Goal: Information Seeking & Learning: Learn about a topic

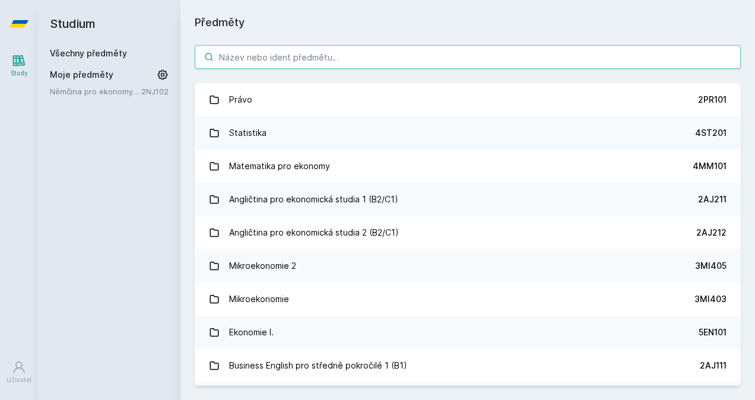
click at [297, 62] on input "search" at bounding box center [468, 57] width 546 height 24
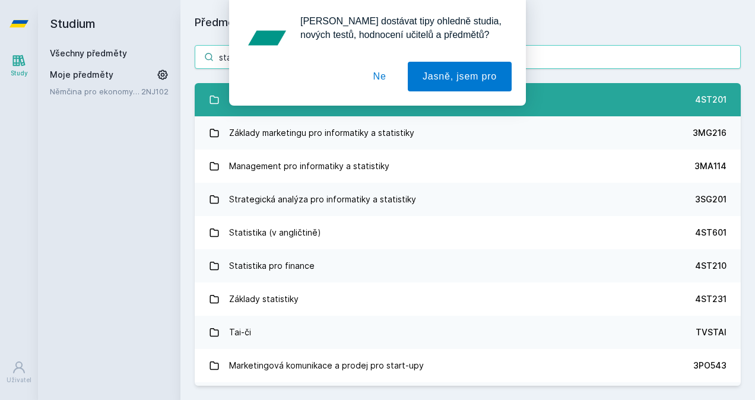
type input "sta"
click at [284, 97] on div "[PERSON_NAME] dostávat tipy ohledně studia, nových testů, hodnocení učitelů a p…" at bounding box center [377, 53] width 755 height 106
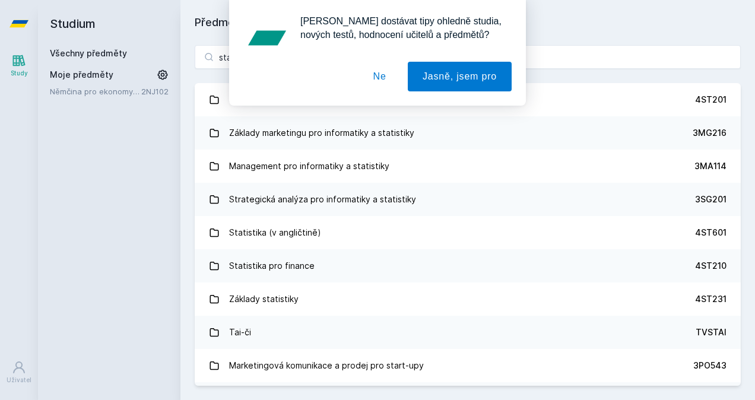
click at [381, 76] on button "Ne" at bounding box center [379, 77] width 43 height 30
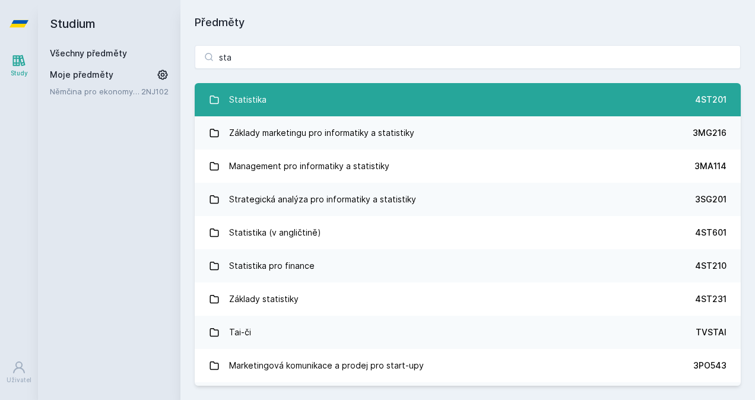
click at [362, 103] on link "Statistika 4ST201" at bounding box center [468, 99] width 546 height 33
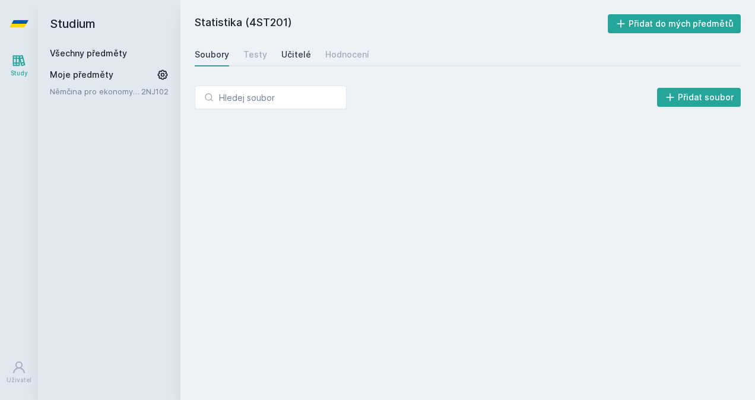
click at [297, 58] on div "Učitelé" at bounding box center [296, 55] width 30 height 12
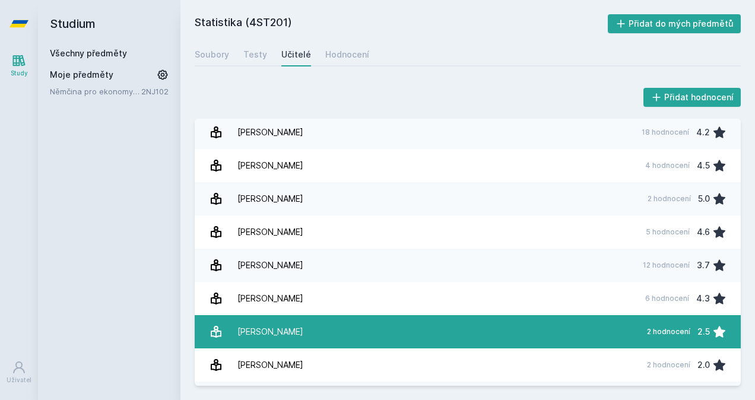
scroll to position [964, 0]
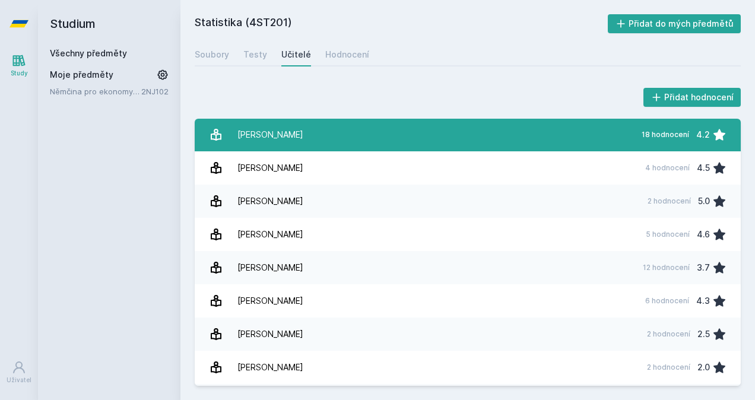
click at [267, 138] on div "[PERSON_NAME]" at bounding box center [270, 135] width 66 height 24
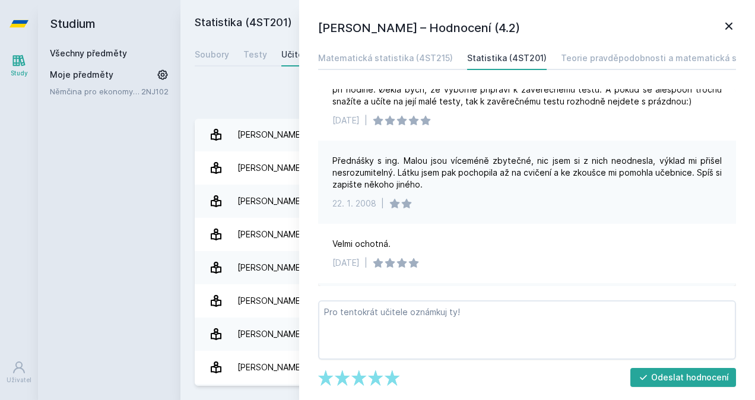
scroll to position [896, 0]
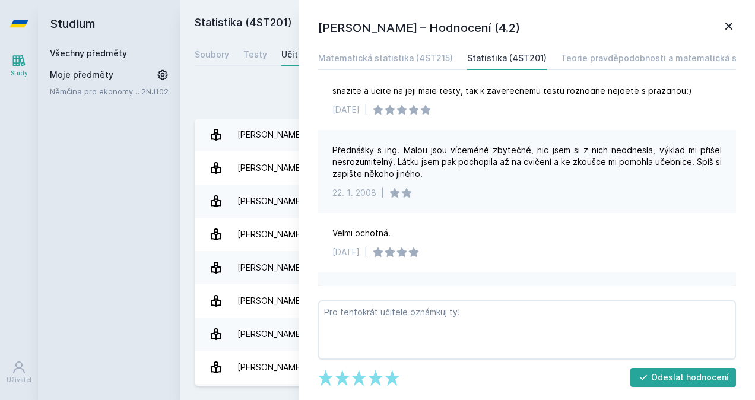
click at [254, 78] on div "Přidat hodnocení [PERSON_NAME] – Hodnocení (4.2) Matematická statistika (4ST215…" at bounding box center [467, 235] width 574 height 329
click at [727, 28] on icon at bounding box center [728, 26] width 7 height 7
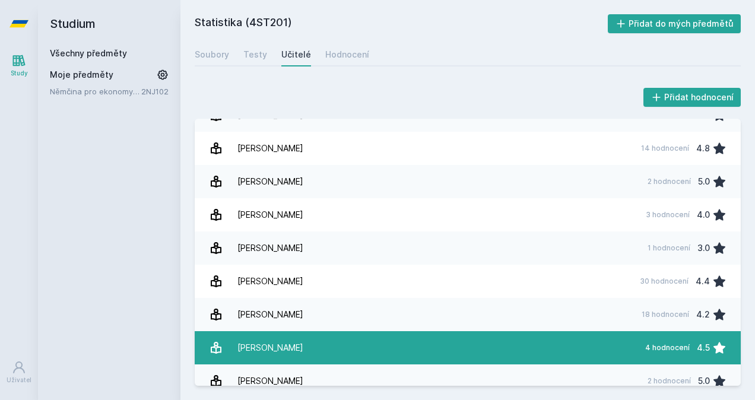
scroll to position [788, 0]
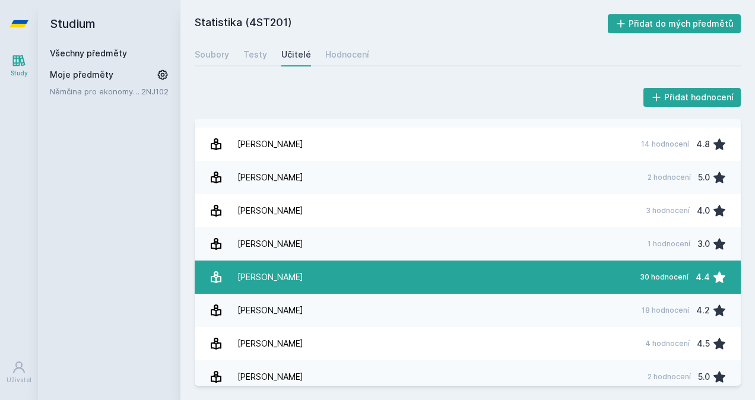
click at [253, 269] on div "[PERSON_NAME]" at bounding box center [270, 277] width 66 height 24
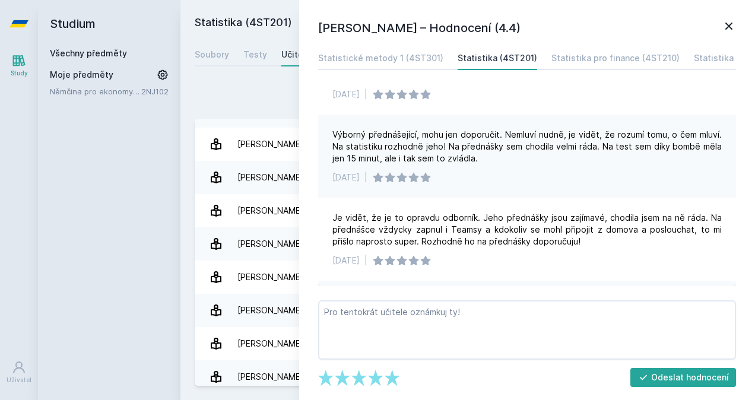
scroll to position [94, 0]
click at [734, 31] on icon at bounding box center [728, 26] width 14 height 14
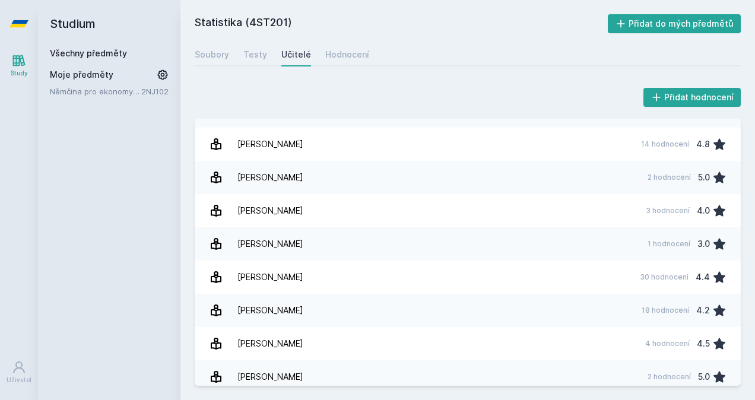
click at [107, 55] on link "Všechny předměty" at bounding box center [88, 53] width 77 height 10
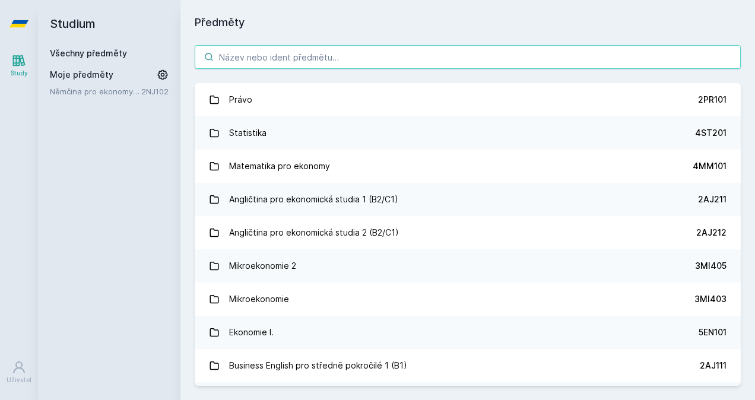
click at [270, 66] on input "search" at bounding box center [468, 57] width 546 height 24
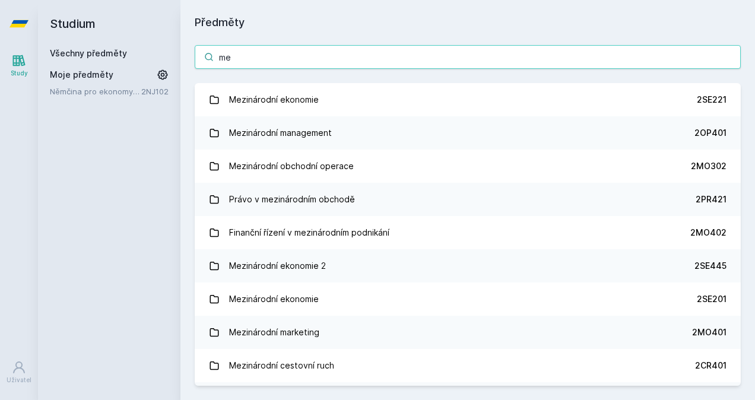
type input "m"
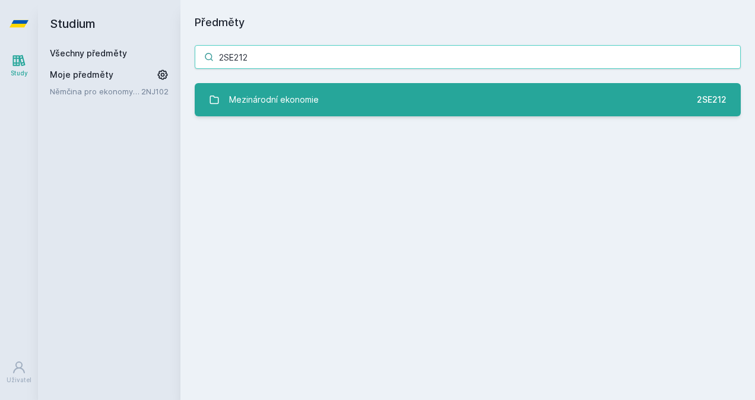
type input "2SE212"
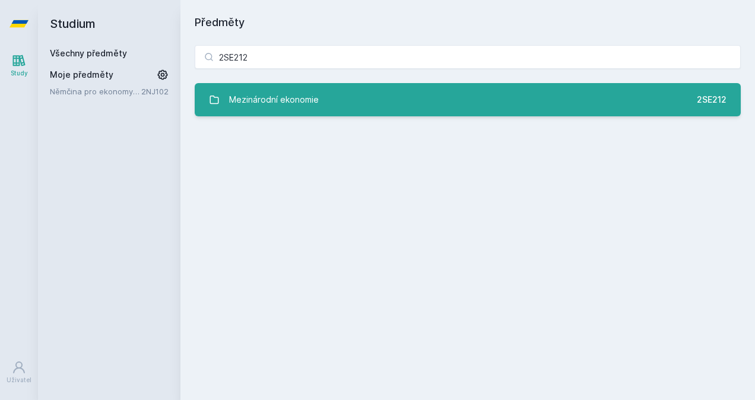
click at [383, 100] on link "Mezinárodní ekonomie 2SE212" at bounding box center [468, 99] width 546 height 33
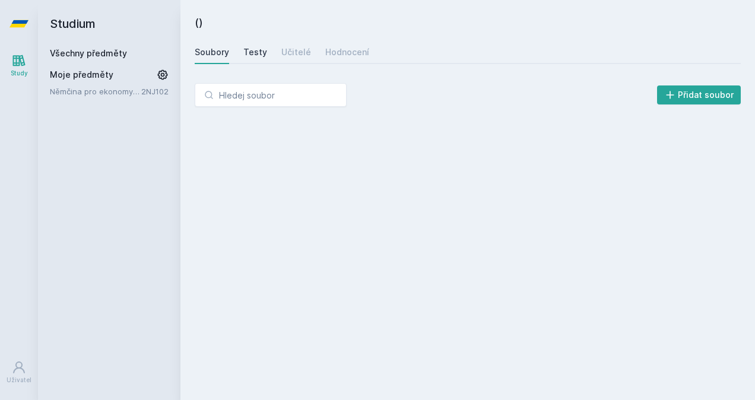
click at [255, 51] on div "Testy" at bounding box center [255, 52] width 24 height 12
click at [299, 46] on div "Učitelé" at bounding box center [296, 52] width 30 height 12
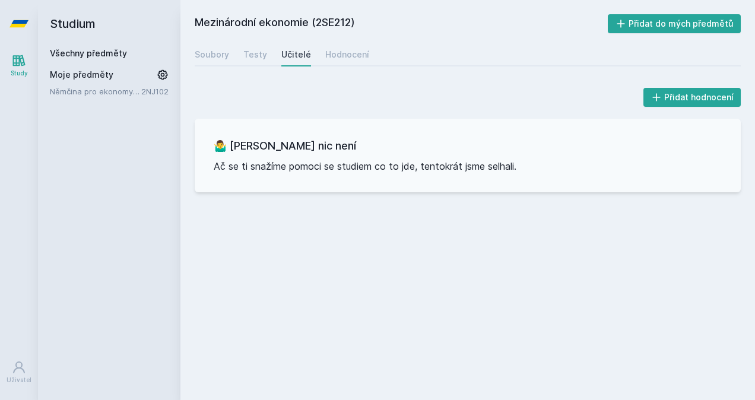
click at [114, 49] on link "Všechny předměty" at bounding box center [88, 53] width 77 height 10
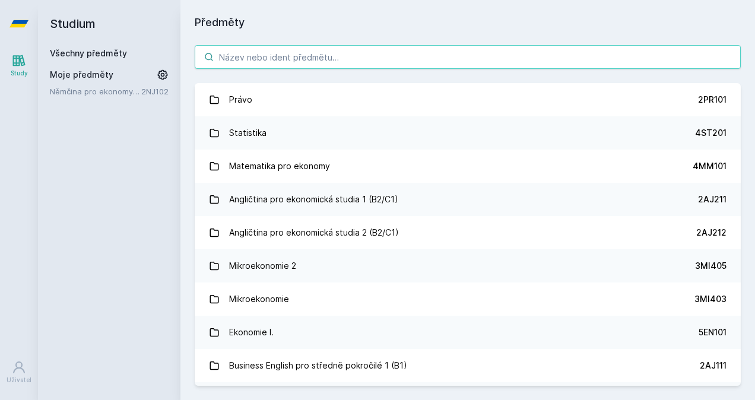
click at [383, 56] on input "search" at bounding box center [468, 57] width 546 height 24
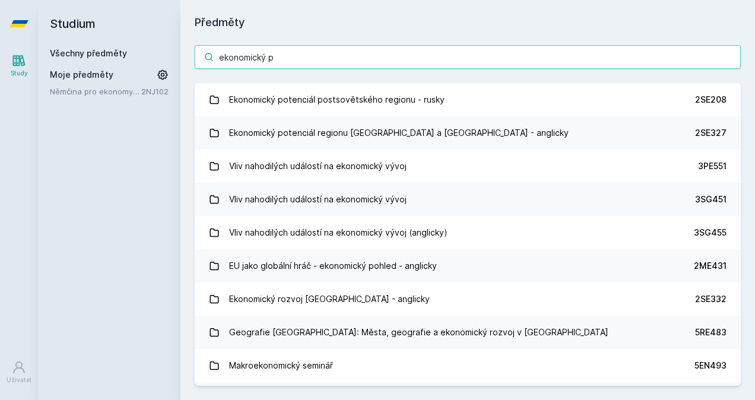
type input "ekonomický po"
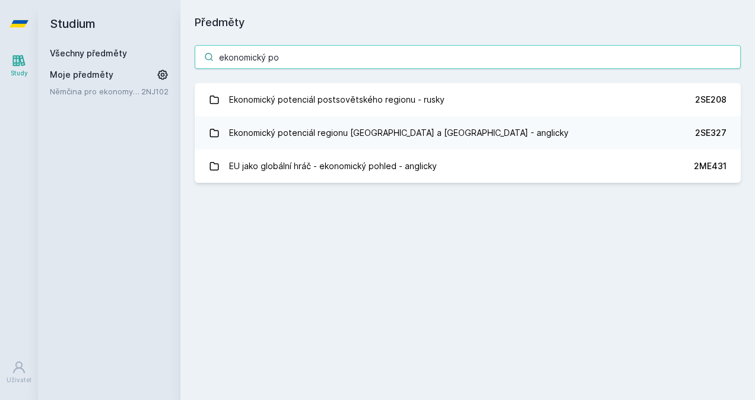
click at [339, 45] on input "ekonomický po" at bounding box center [468, 57] width 546 height 24
